Goal: Information Seeking & Learning: Find specific fact

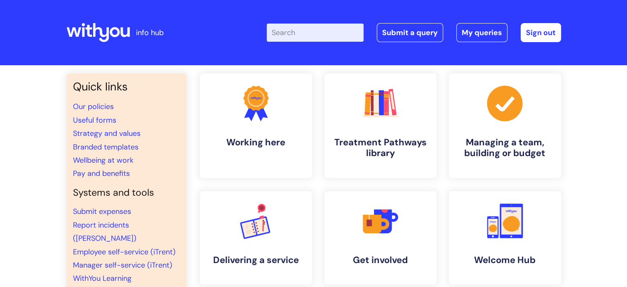
click at [309, 33] on input "Enter your search term here..." at bounding box center [315, 33] width 97 height 18
click at [109, 174] on link "Pay and benefits" at bounding box center [101, 173] width 57 height 10
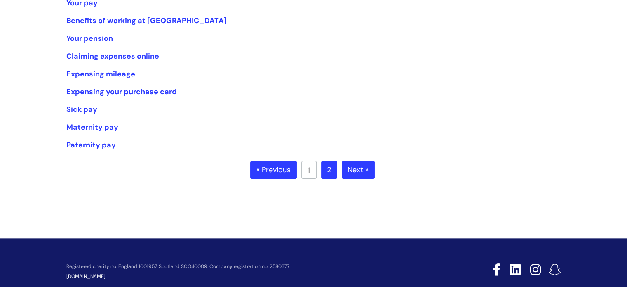
scroll to position [82, 0]
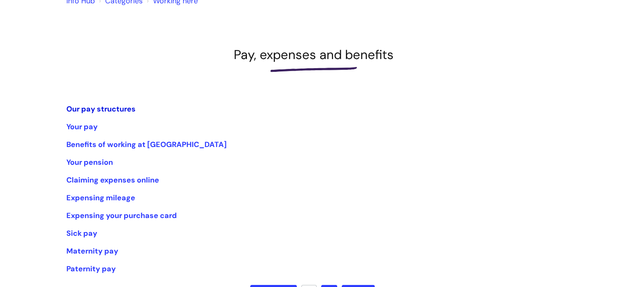
click at [108, 110] on link "Our pay structures" at bounding box center [100, 109] width 69 height 10
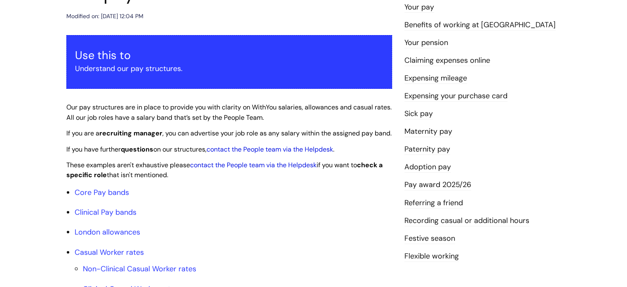
scroll to position [124, 0]
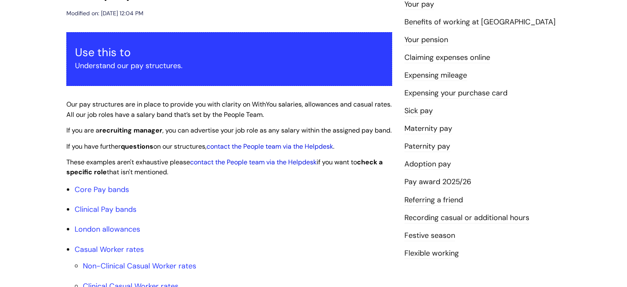
click at [463, 181] on link "Pay award 2025/26" at bounding box center [438, 182] width 67 height 11
